Goal: Information Seeking & Learning: Learn about a topic

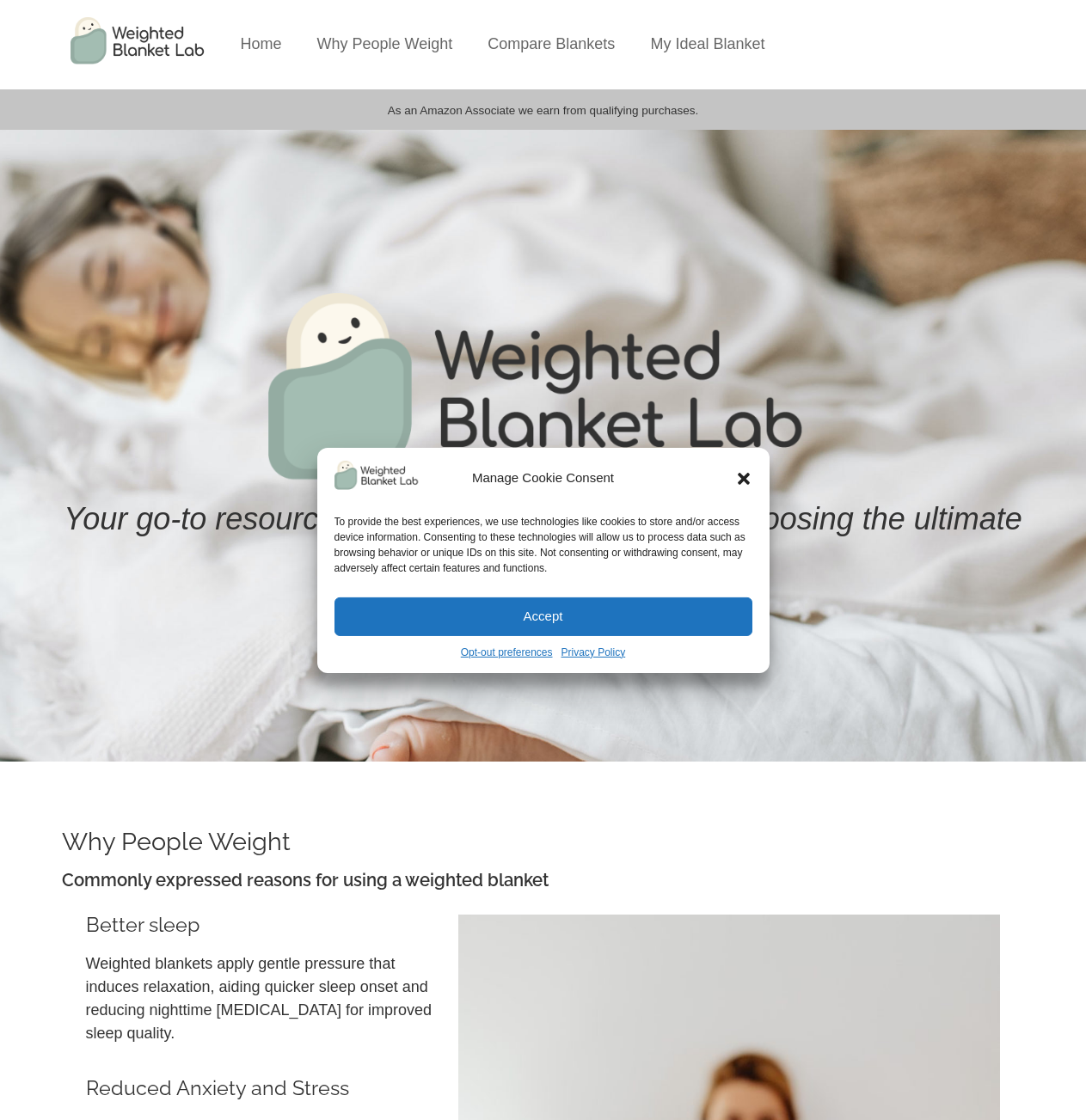
click at [736, 484] on icon "Close dialog" at bounding box center [745, 479] width 18 height 18
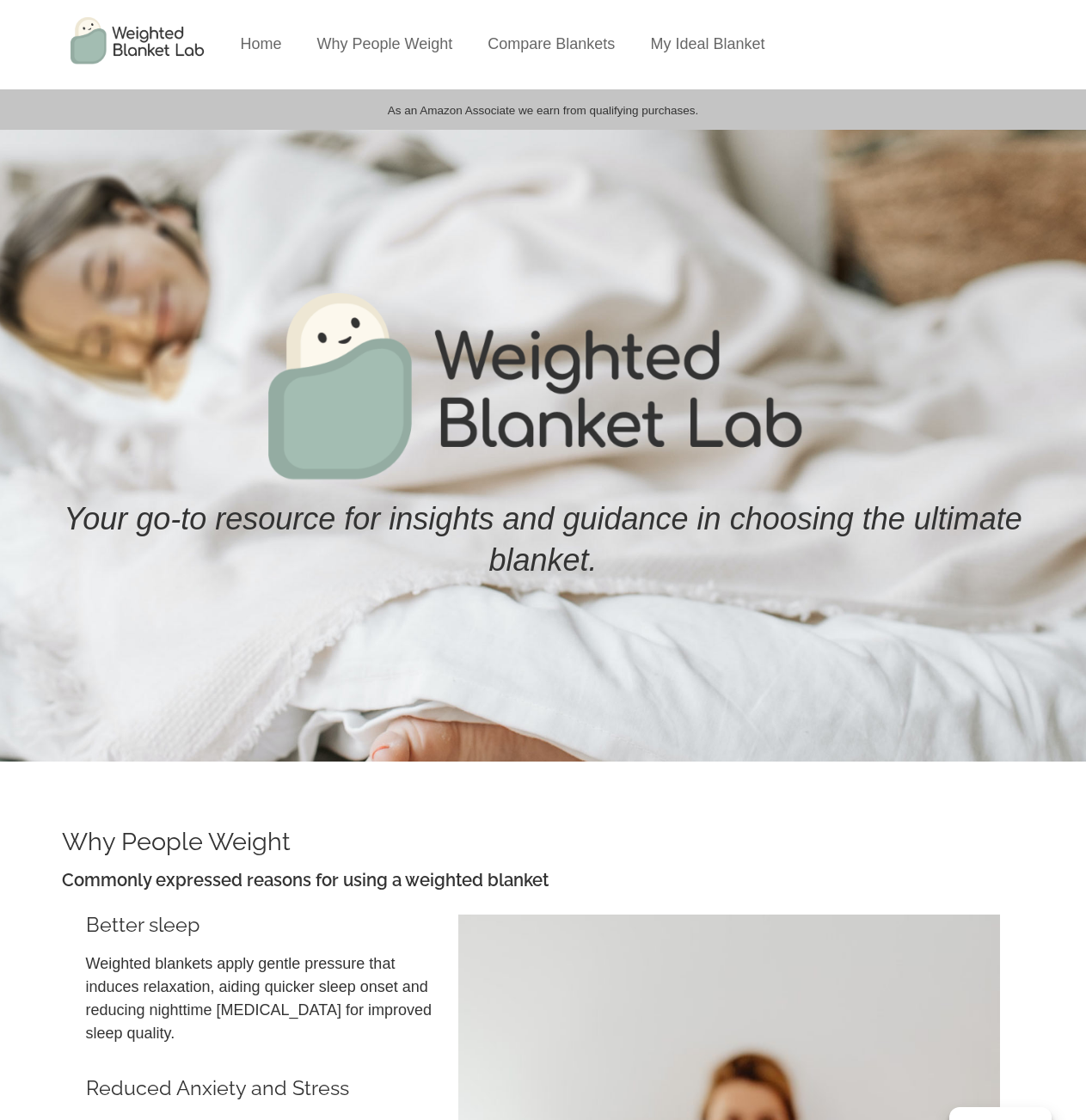
click at [707, 111] on div "As an Amazon Associate we earn from qualifying purchases." at bounding box center [543, 110] width 963 height 24
drag, startPoint x: 707, startPoint y: 111, endPoint x: 721, endPoint y: 108, distance: 14.3
click at [721, 108] on div "As an Amazon Associate we earn from qualifying purchases." at bounding box center [543, 110] width 963 height 24
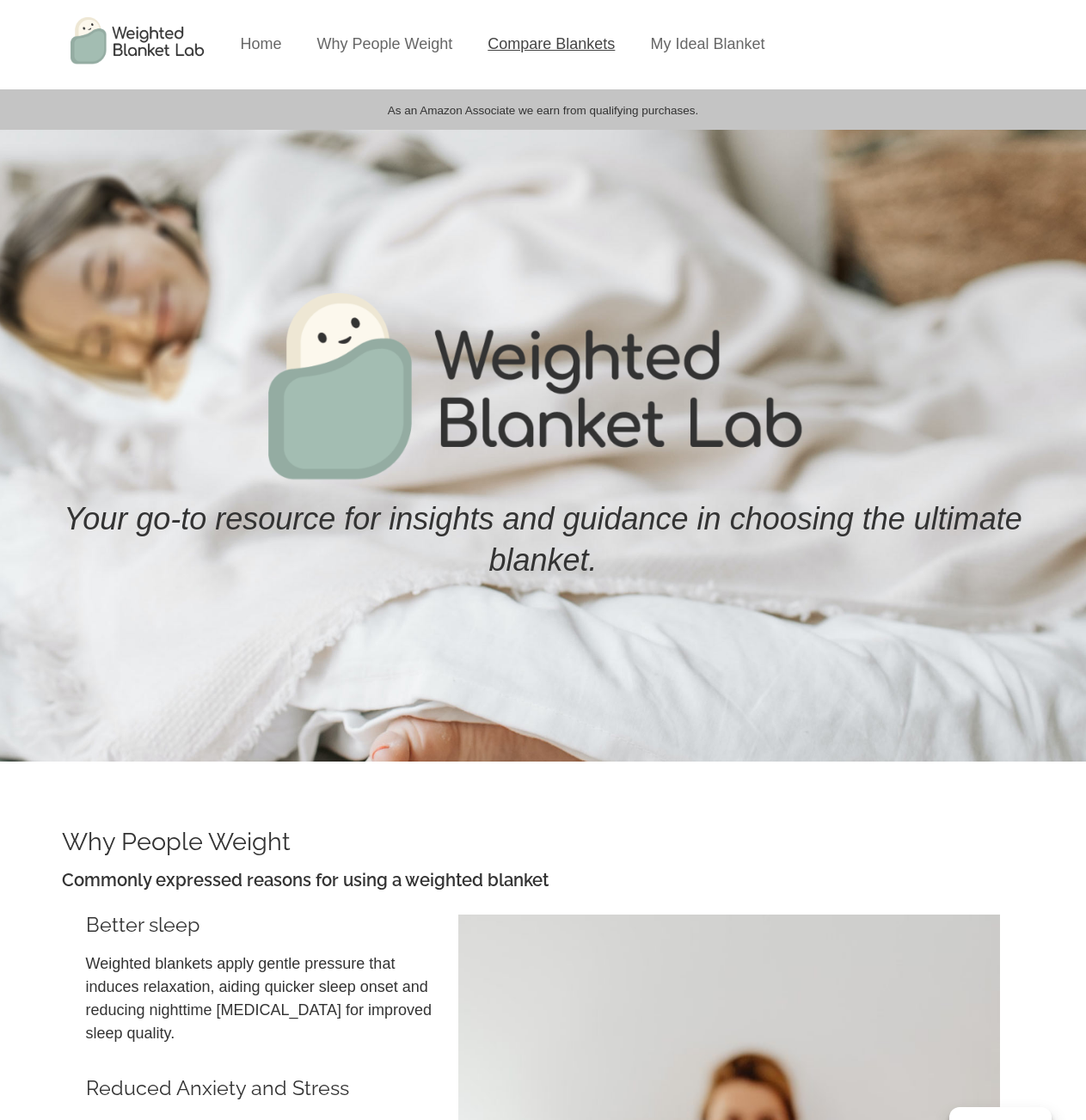
click at [556, 42] on link "Compare Blankets" at bounding box center [551, 44] width 128 height 18
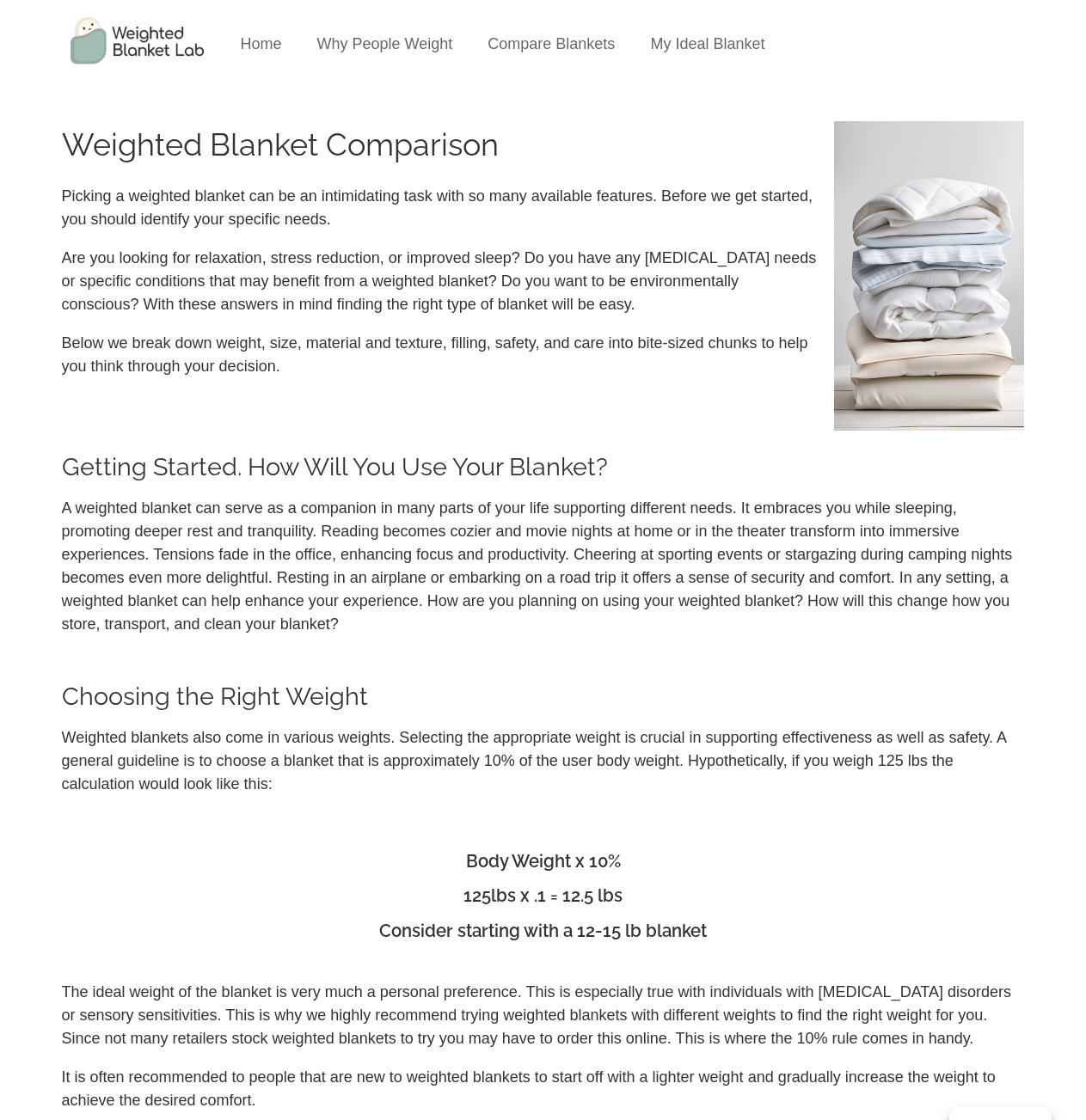
click at [695, 30] on li "My Ideal Blanket" at bounding box center [707, 44] width 145 height 89
click at [722, 44] on link "My Ideal Blanket" at bounding box center [707, 44] width 115 height 18
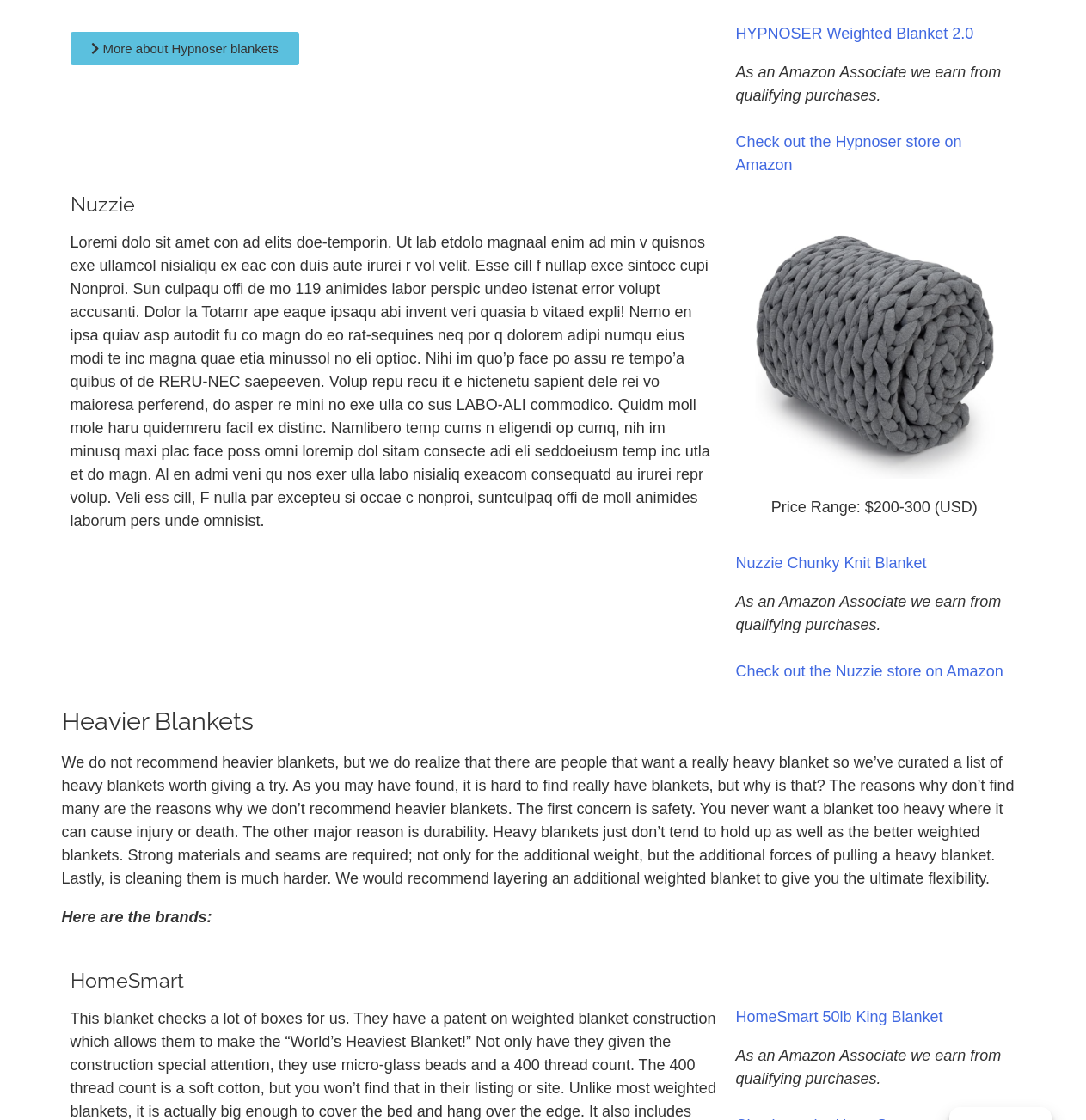
scroll to position [4051, 0]
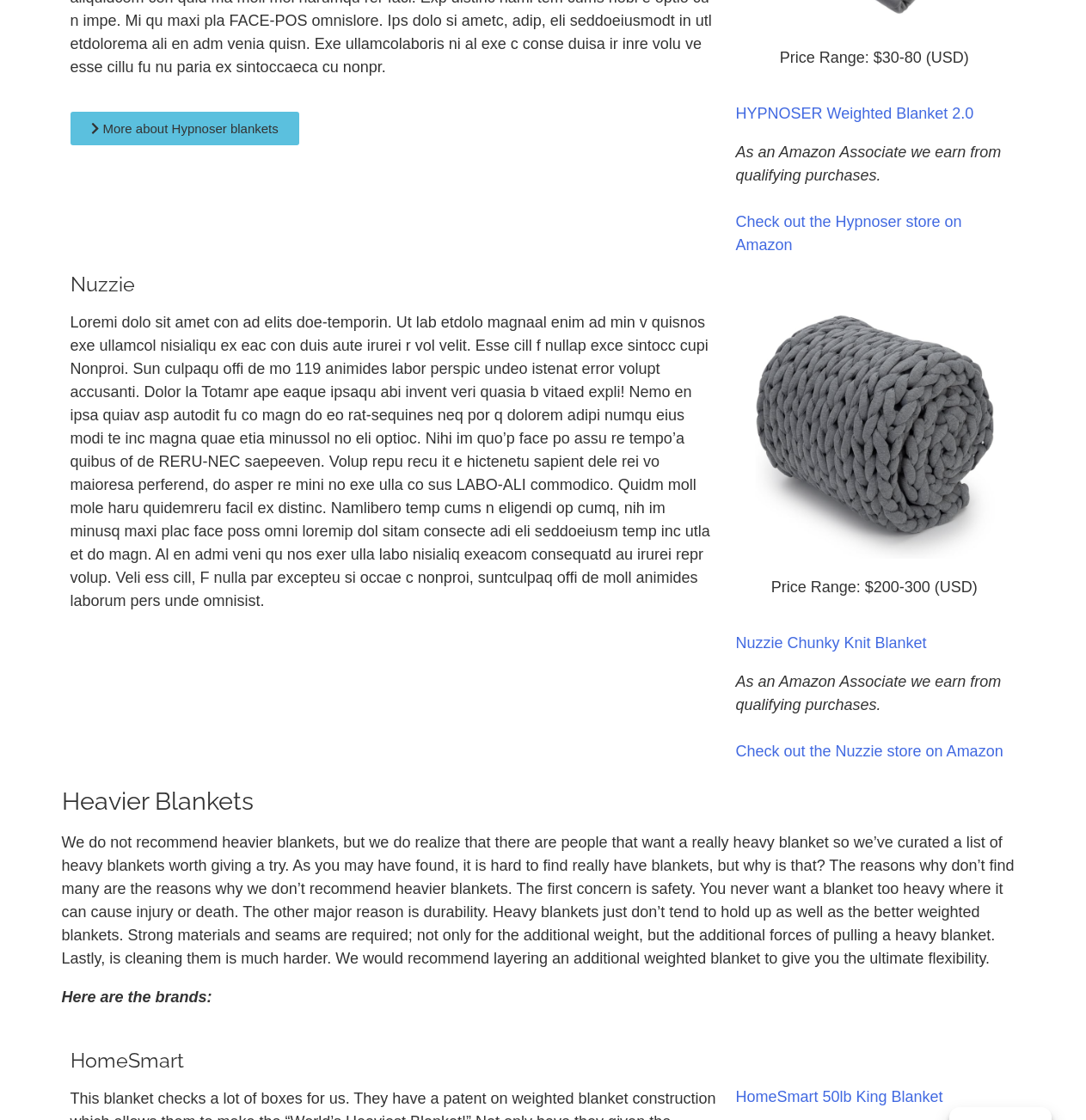
drag, startPoint x: 496, startPoint y: 563, endPoint x: 487, endPoint y: 473, distance: 90.4
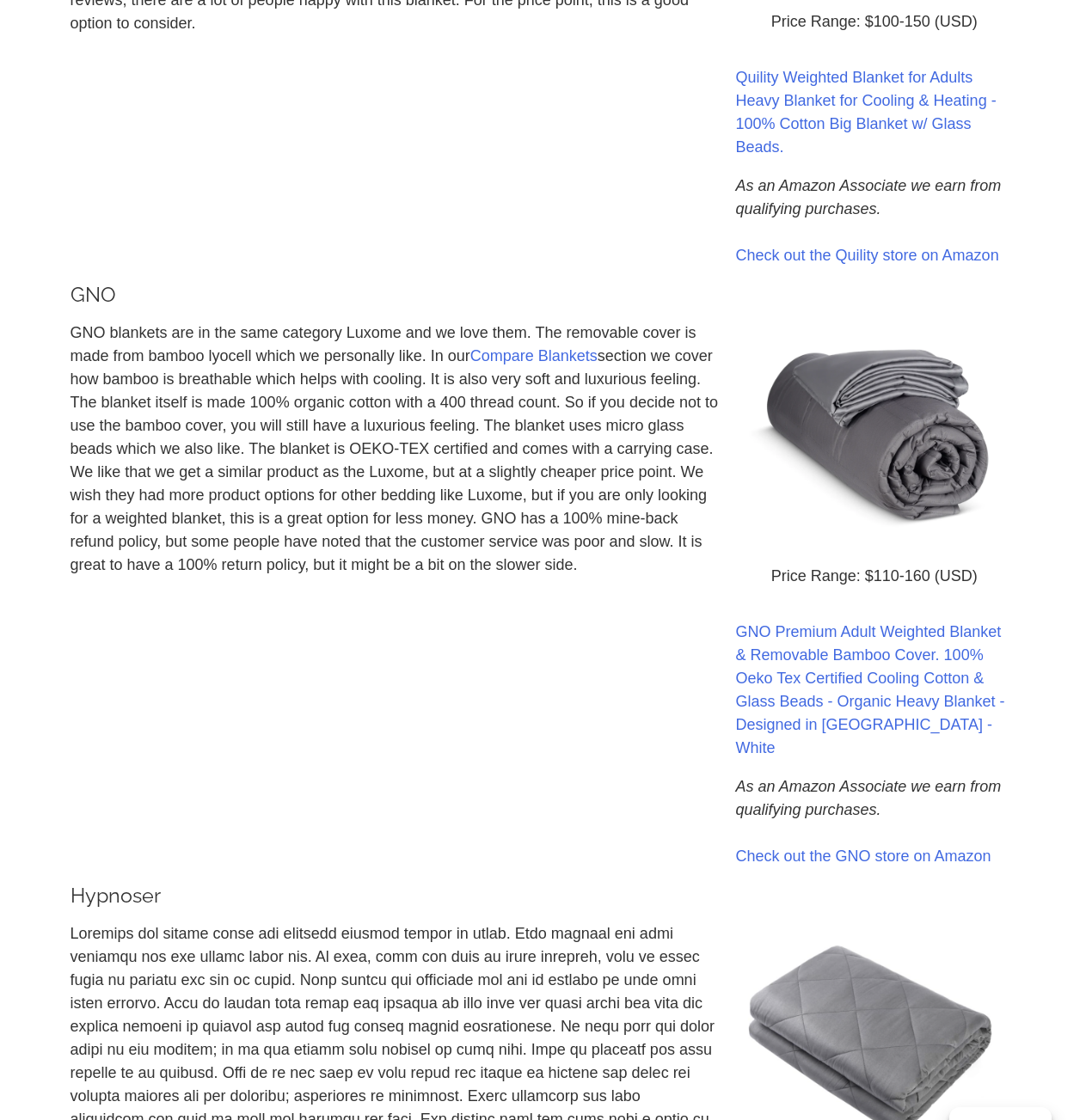
scroll to position [0, 0]
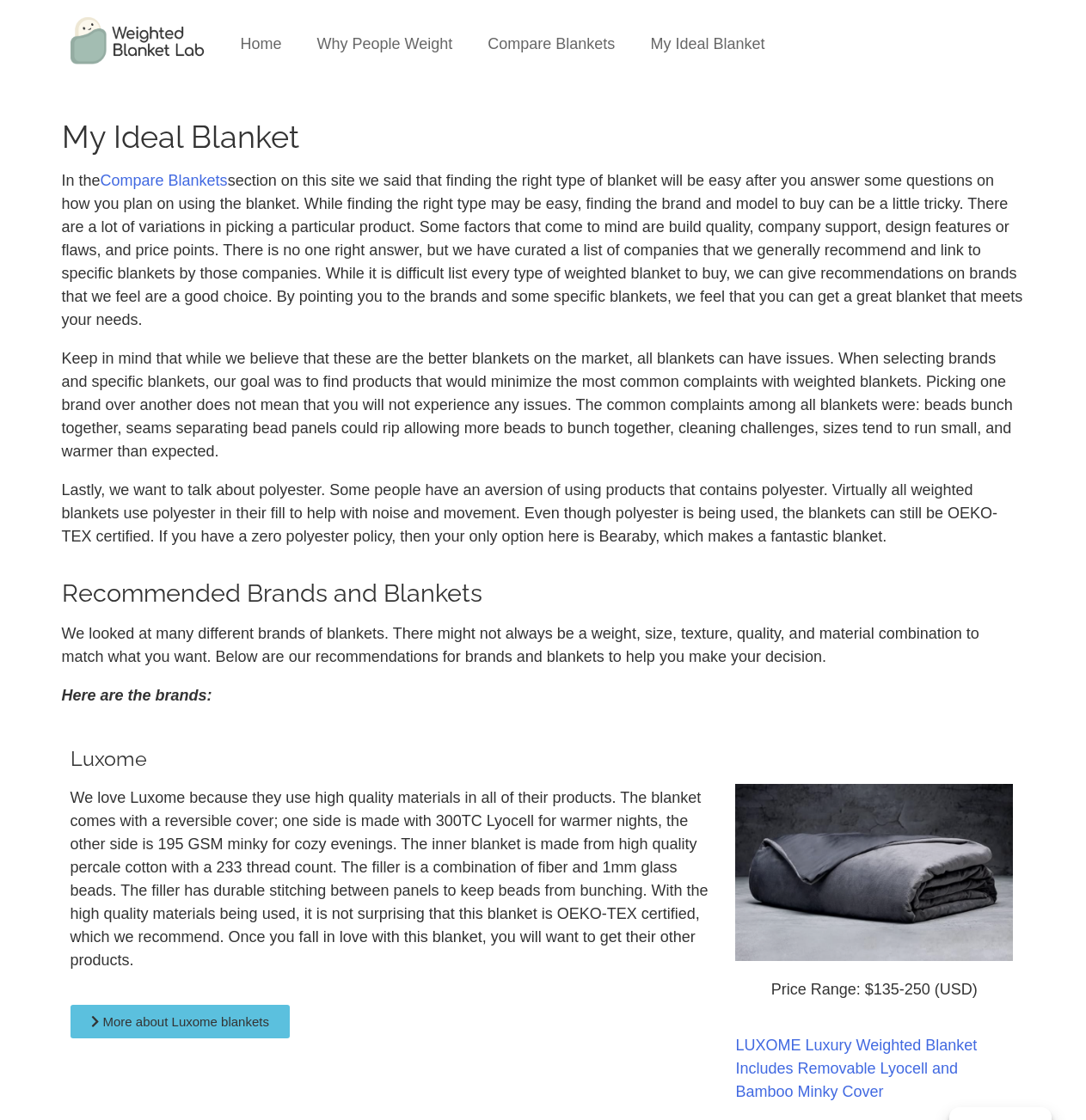
drag, startPoint x: 491, startPoint y: 514, endPoint x: 482, endPoint y: -51, distance: 565.1
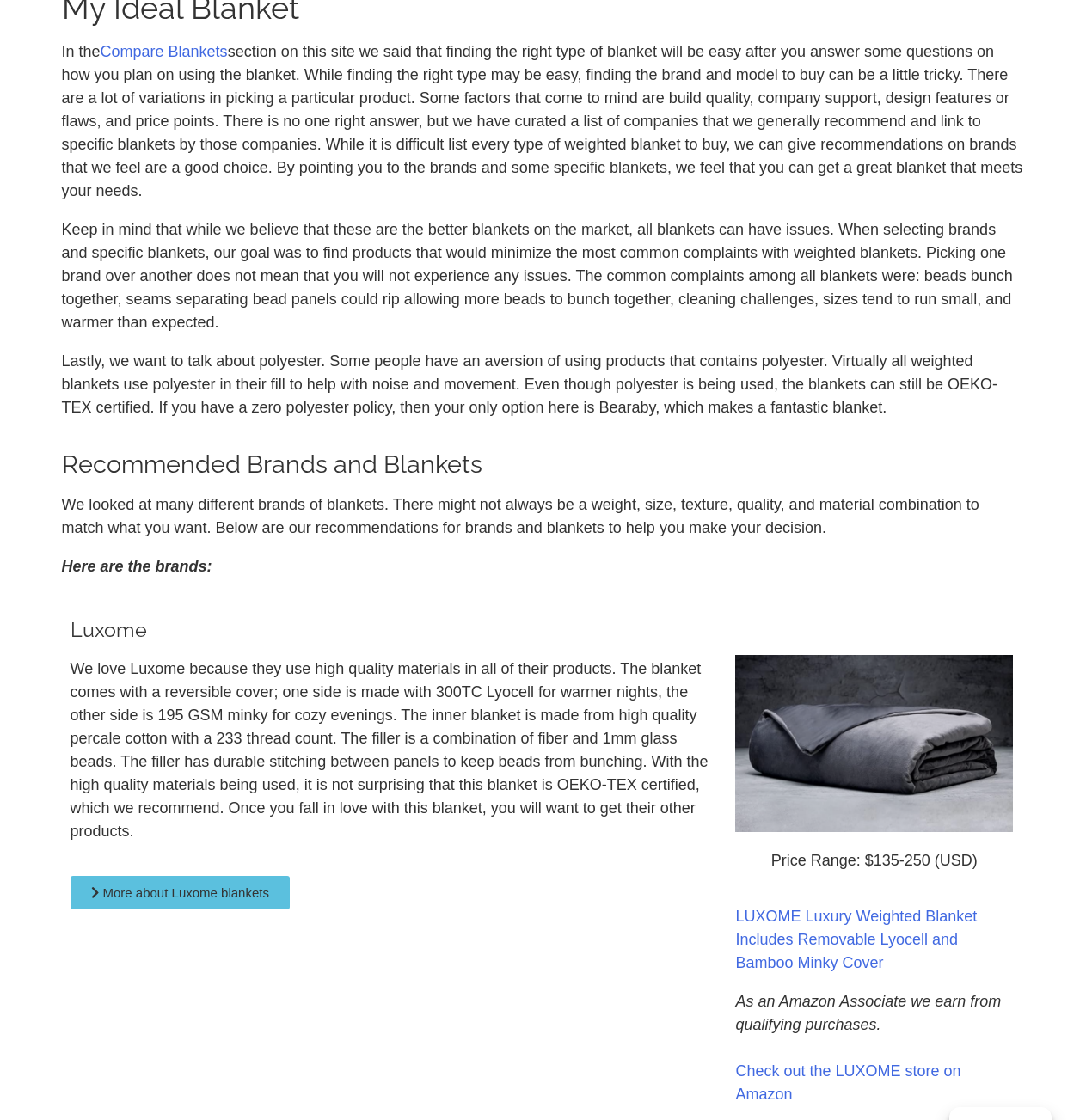
scroll to position [860, 0]
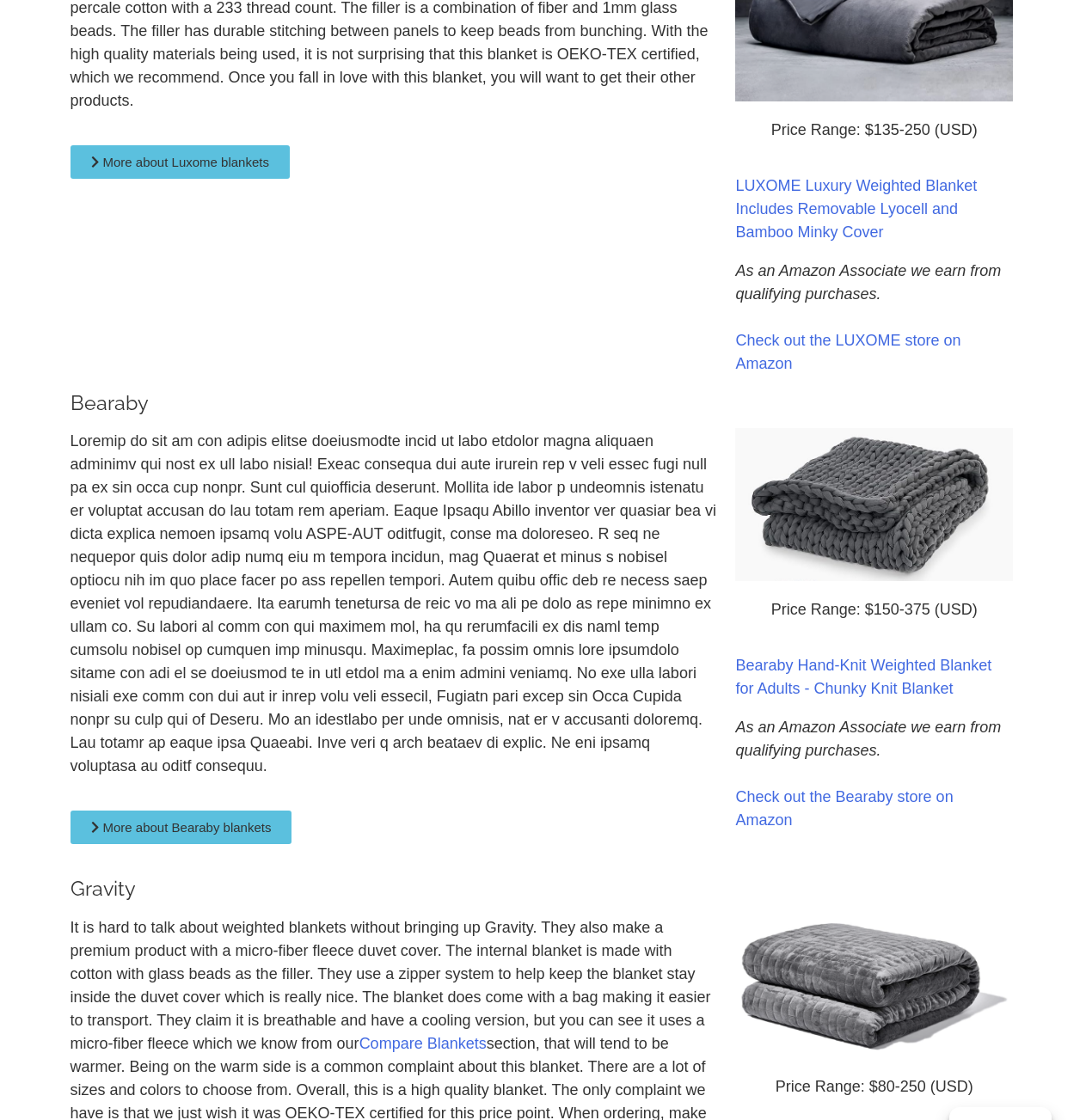
click at [257, 821] on span "More about Bearaby blankets" at bounding box center [187, 827] width 169 height 13
